Goal: Transaction & Acquisition: Purchase product/service

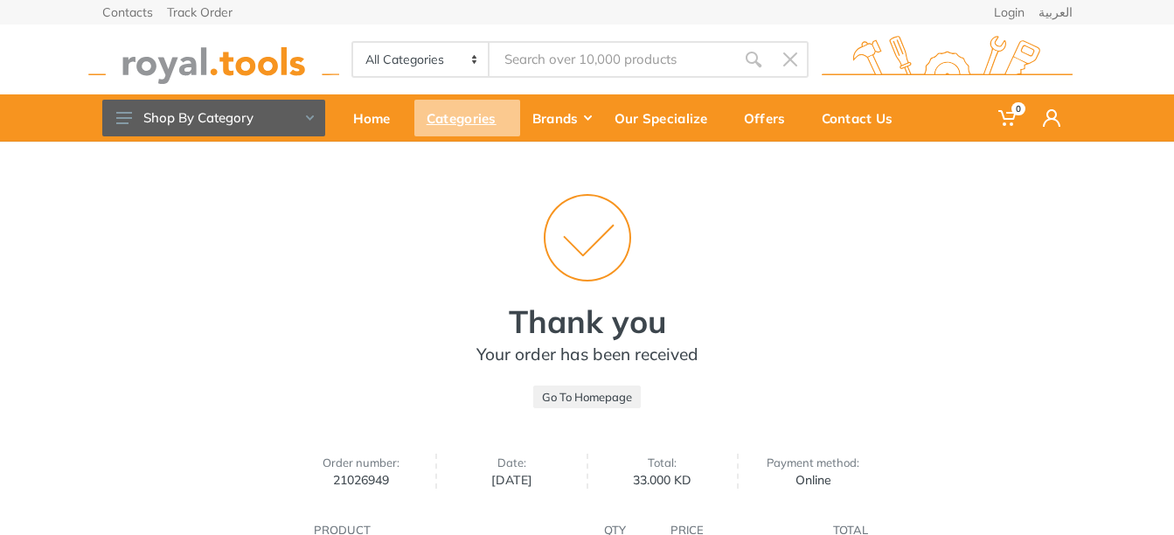
click at [466, 119] on div "Categories" at bounding box center [467, 118] width 106 height 37
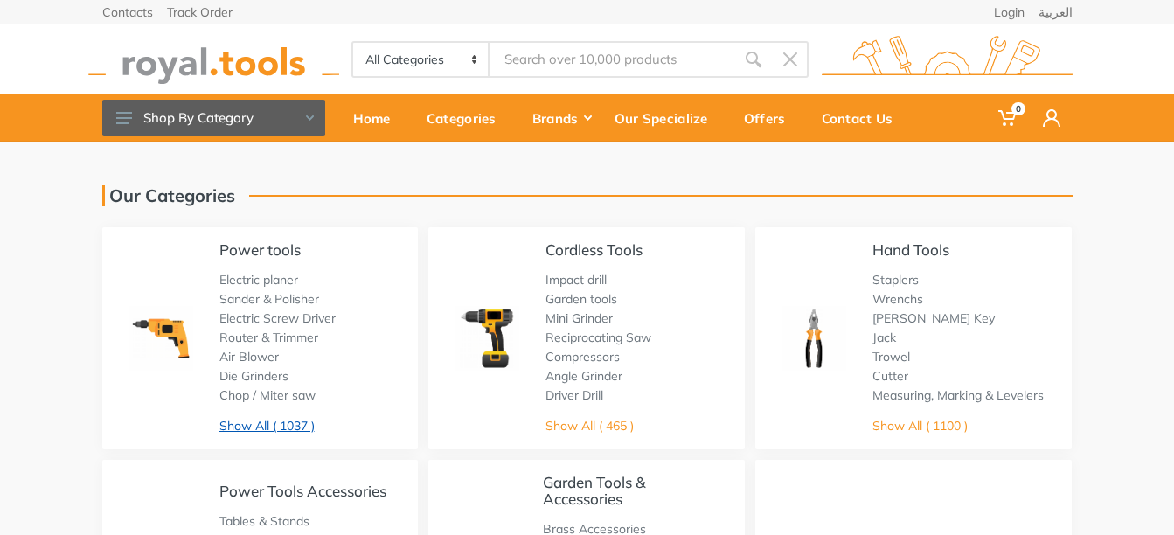
click at [265, 423] on link "Show All ( 1037 )" at bounding box center [266, 426] width 95 height 16
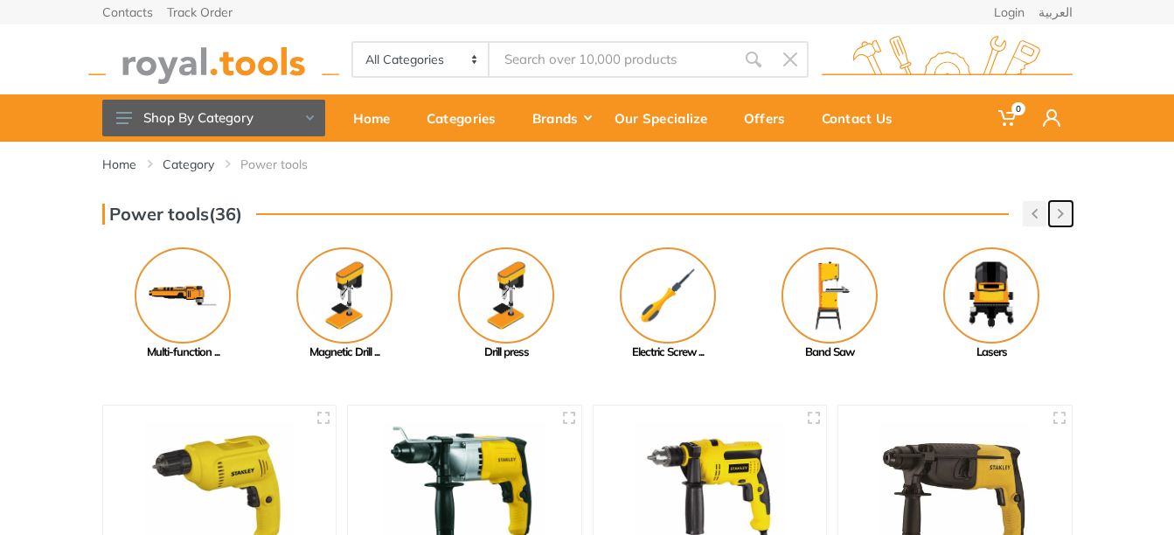
click at [1054, 219] on button "button" at bounding box center [1061, 213] width 24 height 25
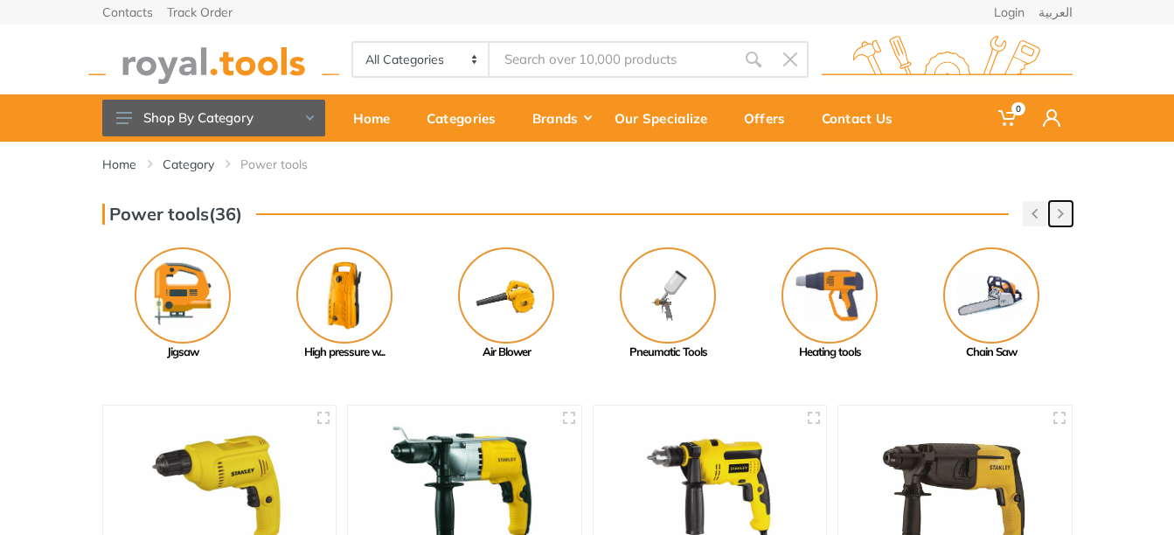
click at [1054, 219] on button "button" at bounding box center [1061, 213] width 24 height 25
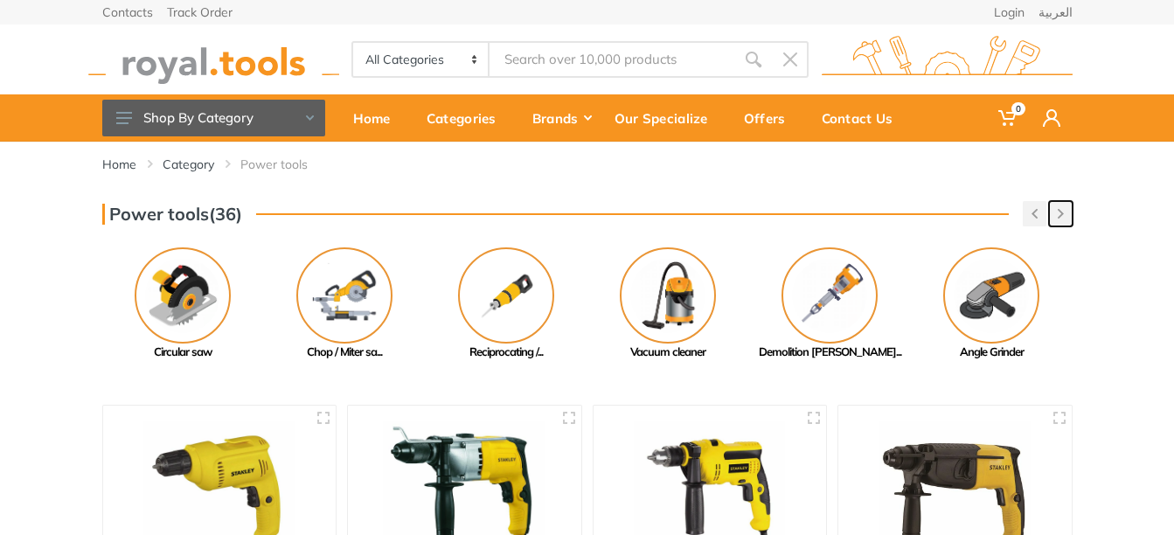
click at [1054, 219] on button "button" at bounding box center [1061, 213] width 24 height 25
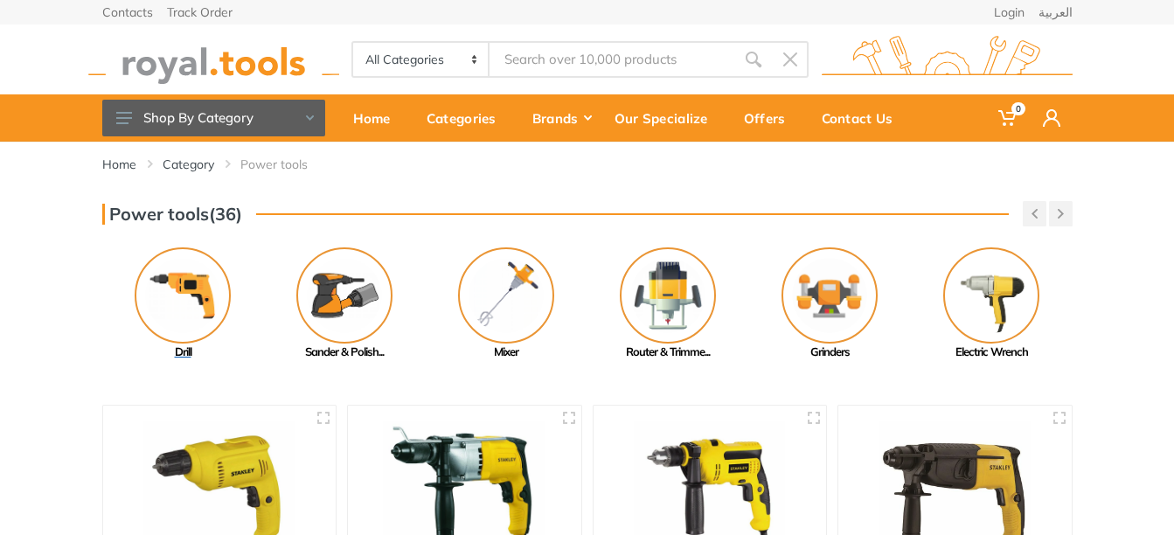
click at [171, 299] on img at bounding box center [183, 295] width 96 height 96
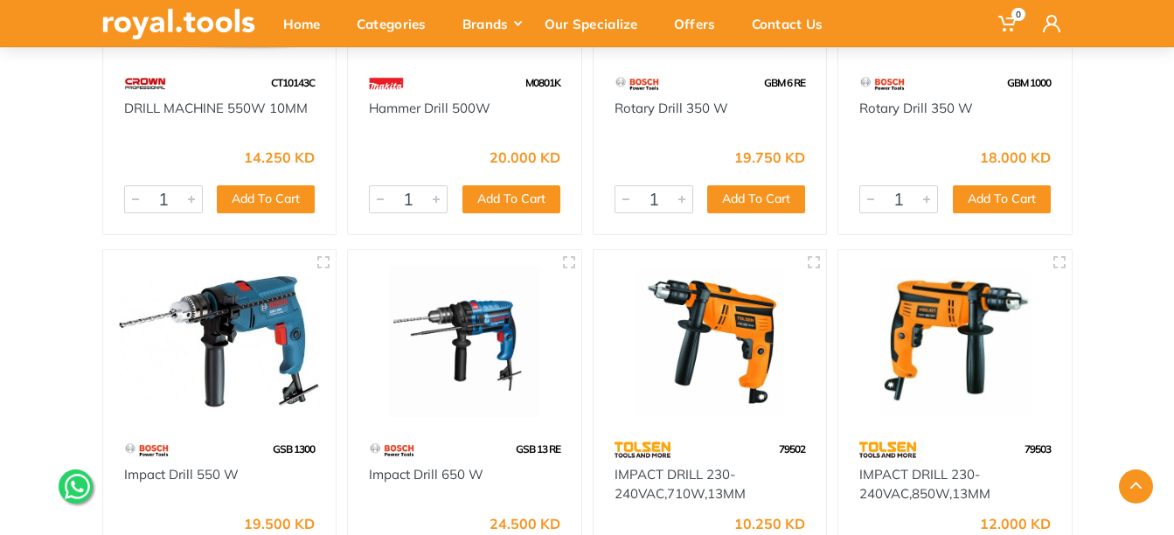
scroll to position [6382, 0]
